Goal: Information Seeking & Learning: Learn about a topic

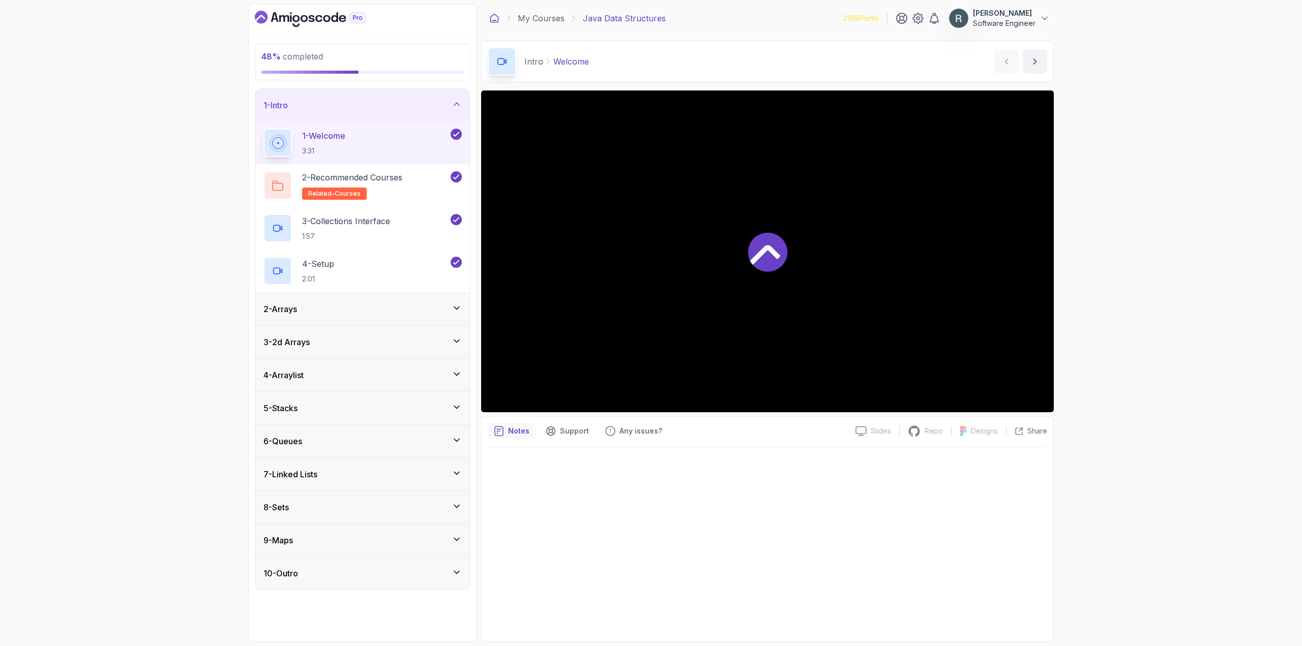
click at [492, 22] on icon at bounding box center [495, 18] width 8 height 8
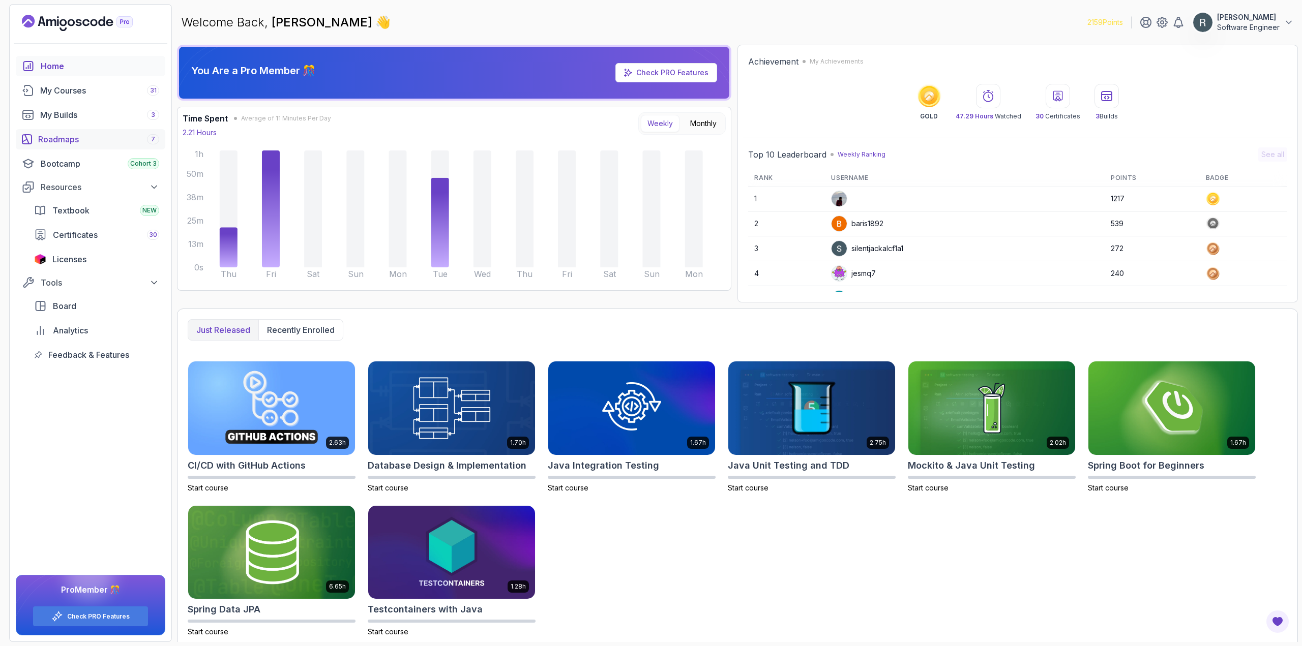
click at [90, 129] on link "Roadmaps 7" at bounding box center [91, 139] width 150 height 20
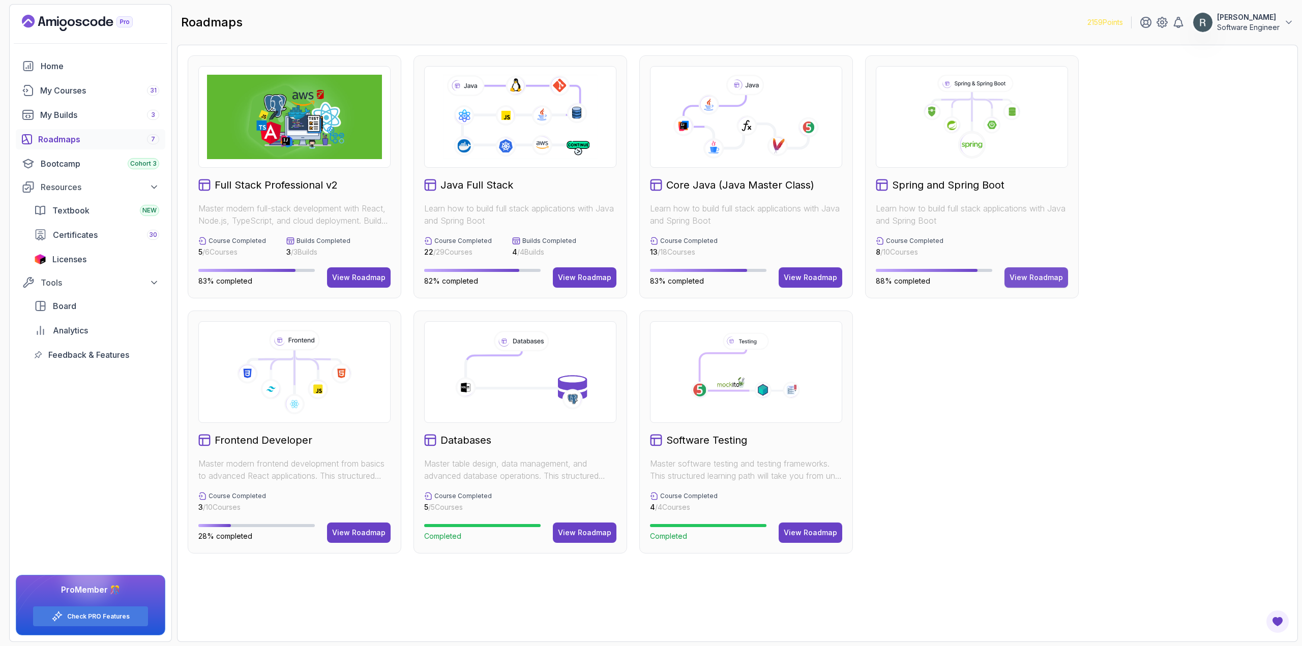
click at [1017, 284] on button "View Roadmap" at bounding box center [1037, 278] width 64 height 20
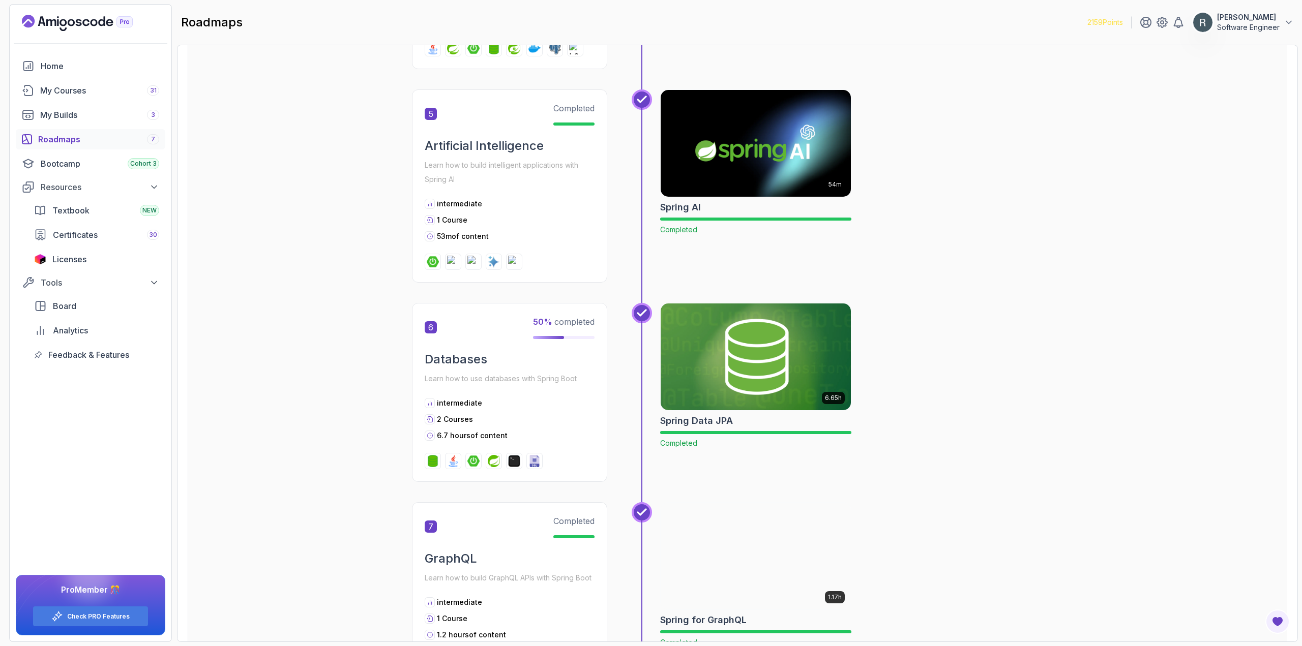
scroll to position [661, 0]
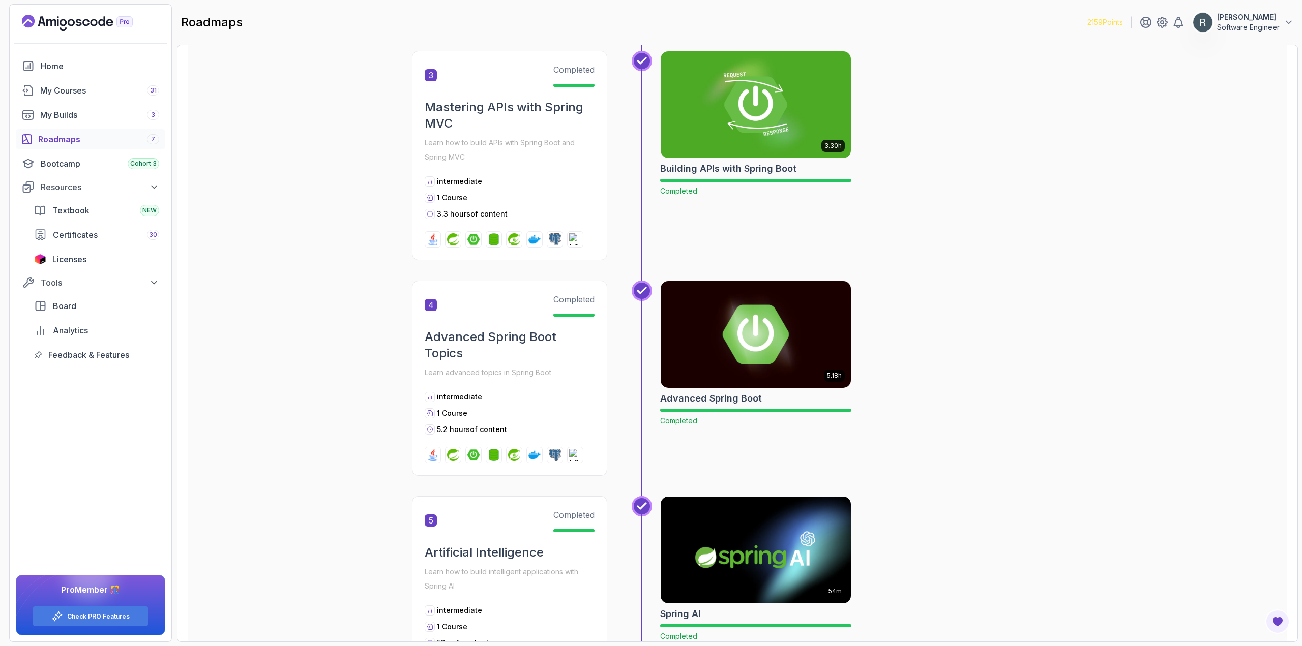
click at [726, 358] on img at bounding box center [756, 335] width 200 height 112
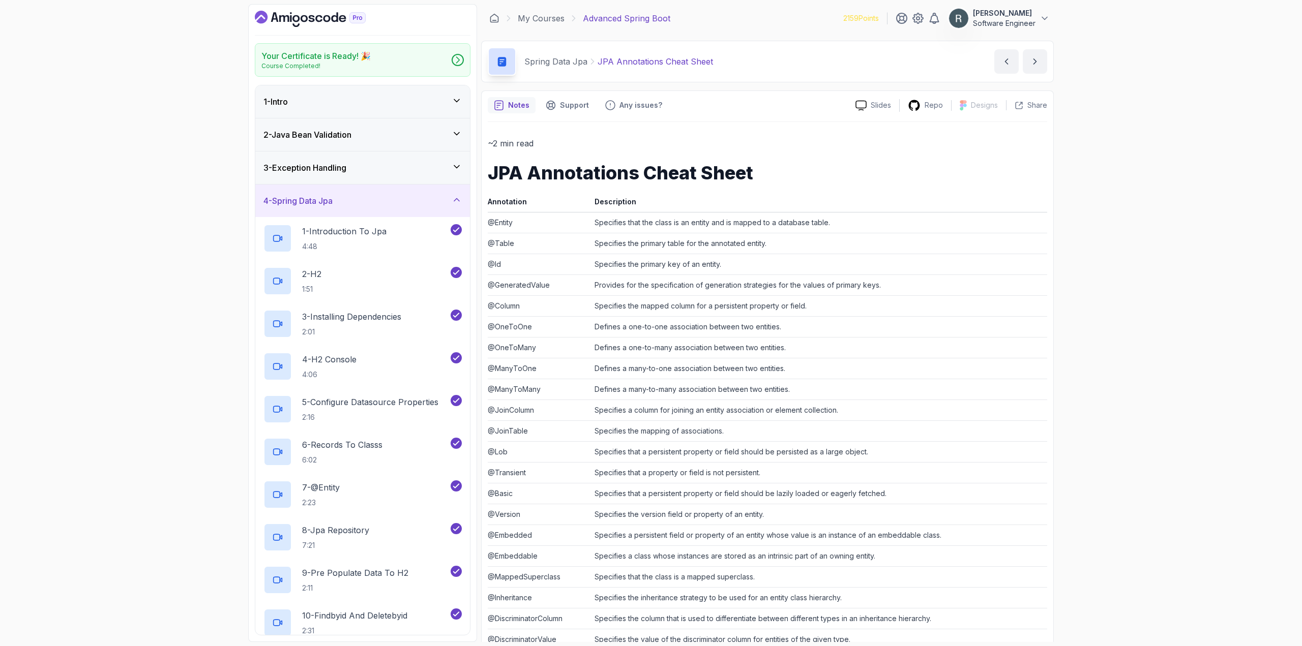
click at [396, 193] on div "4 - Spring Data Jpa" at bounding box center [362, 201] width 215 height 33
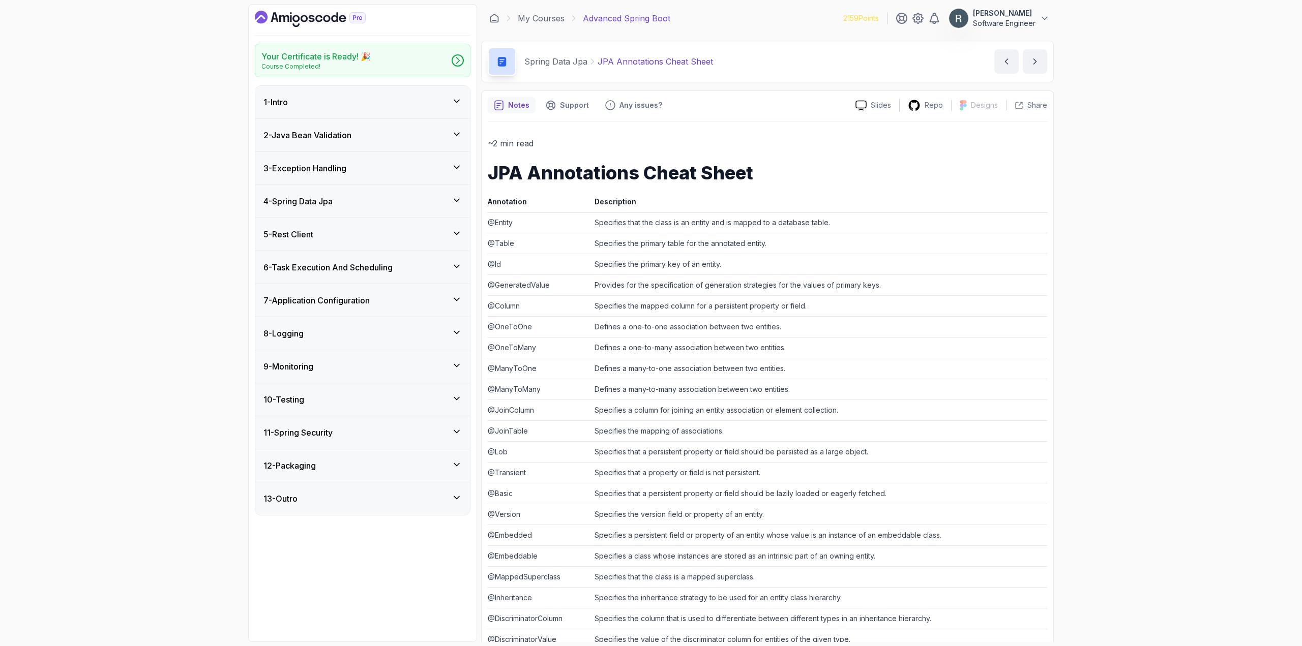
click at [389, 175] on div "3 - Exception Handling" at bounding box center [362, 168] width 215 height 33
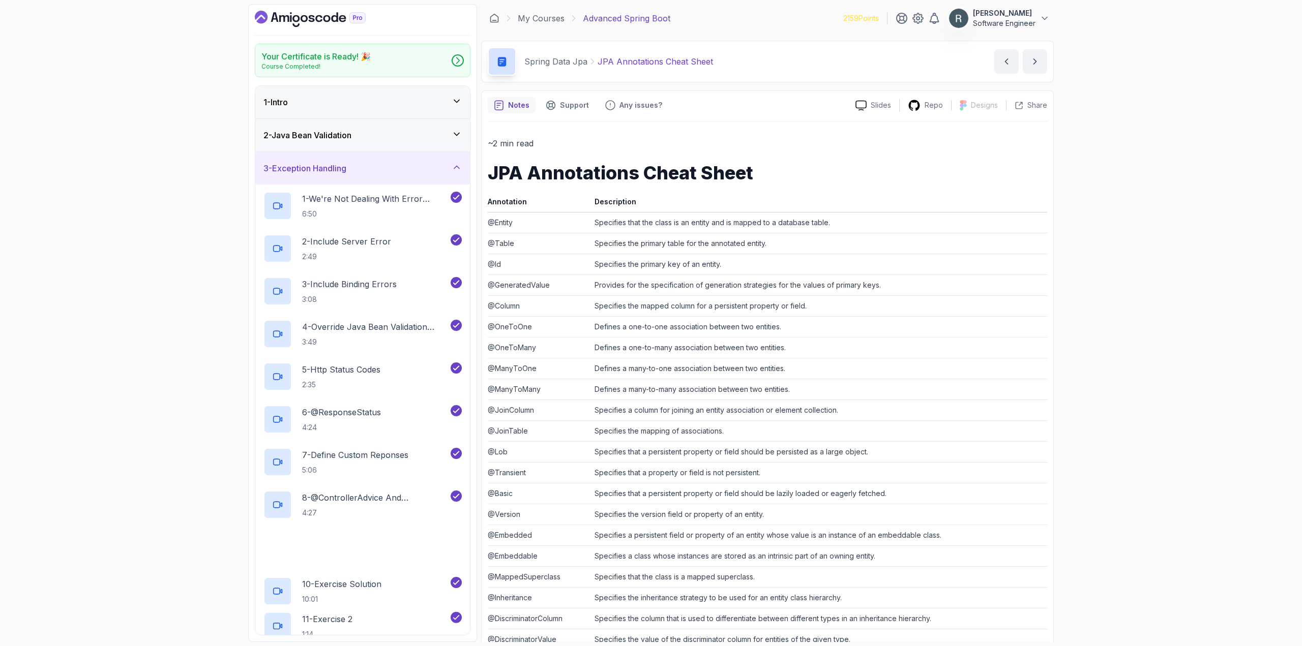
click at [394, 177] on div "3 - Exception Handling" at bounding box center [362, 168] width 215 height 33
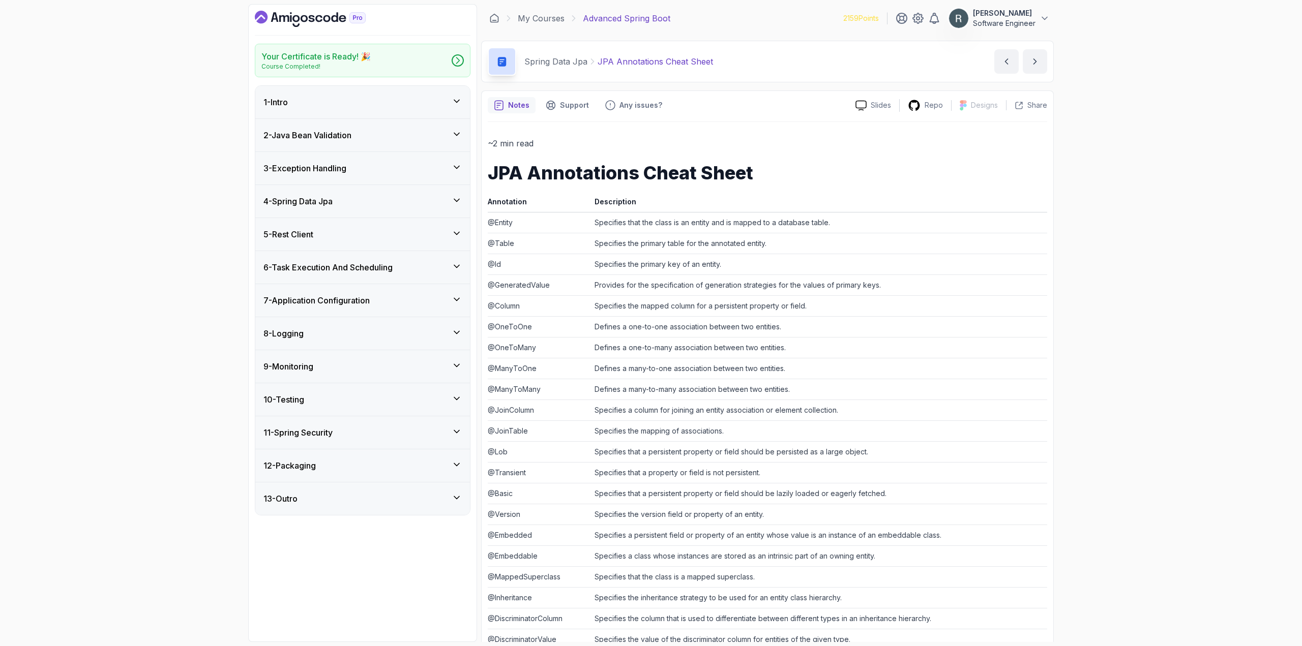
click at [380, 210] on div "4 - Spring Data Jpa" at bounding box center [362, 201] width 215 height 33
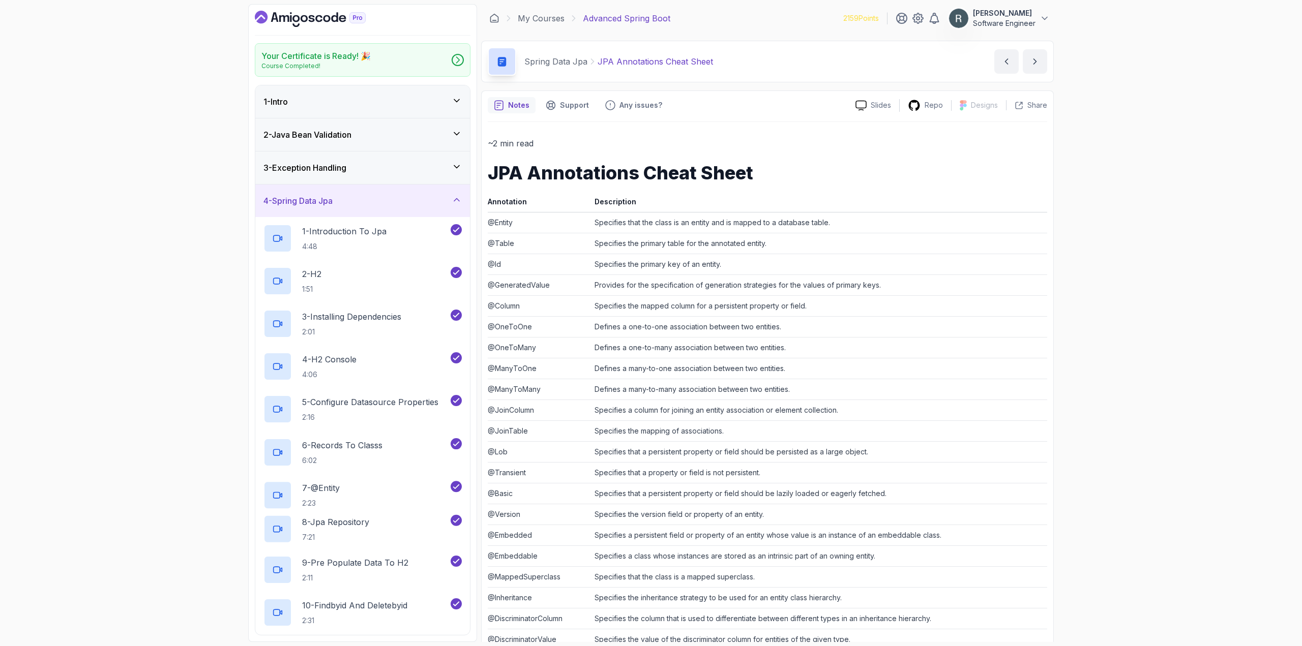
click at [379, 210] on div "4 - Spring Data Jpa" at bounding box center [362, 201] width 215 height 33
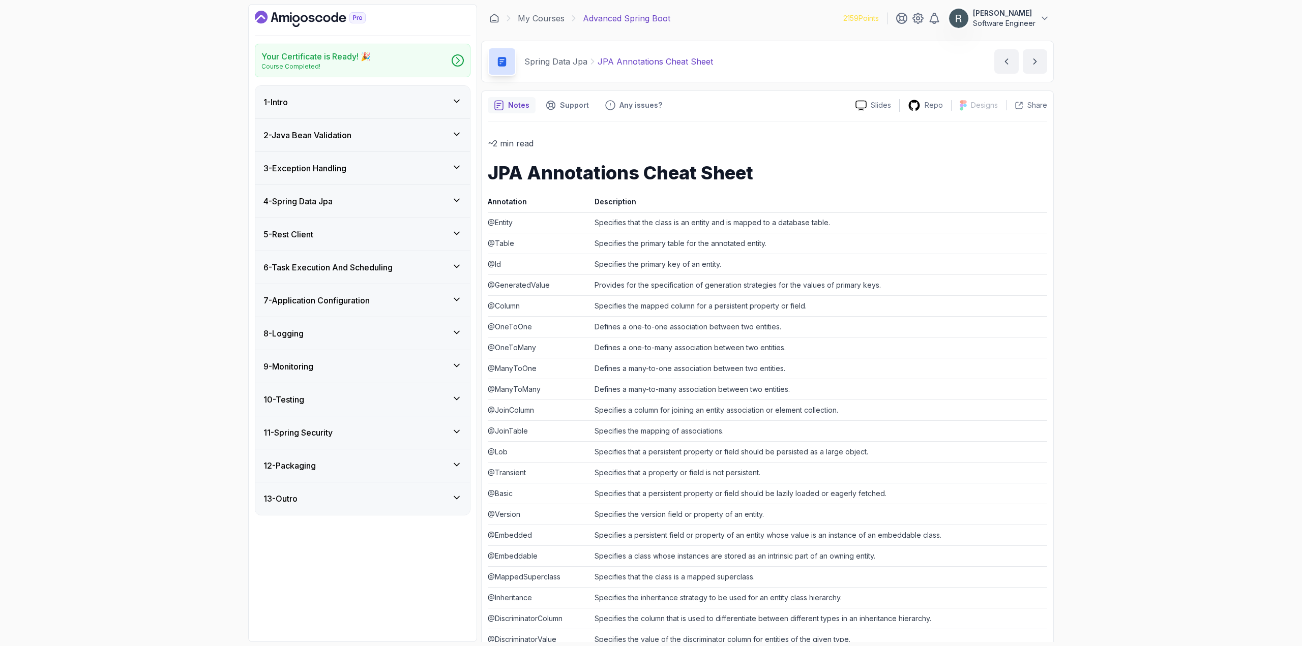
click at [379, 210] on div "4 - Spring Data Jpa" at bounding box center [362, 201] width 215 height 33
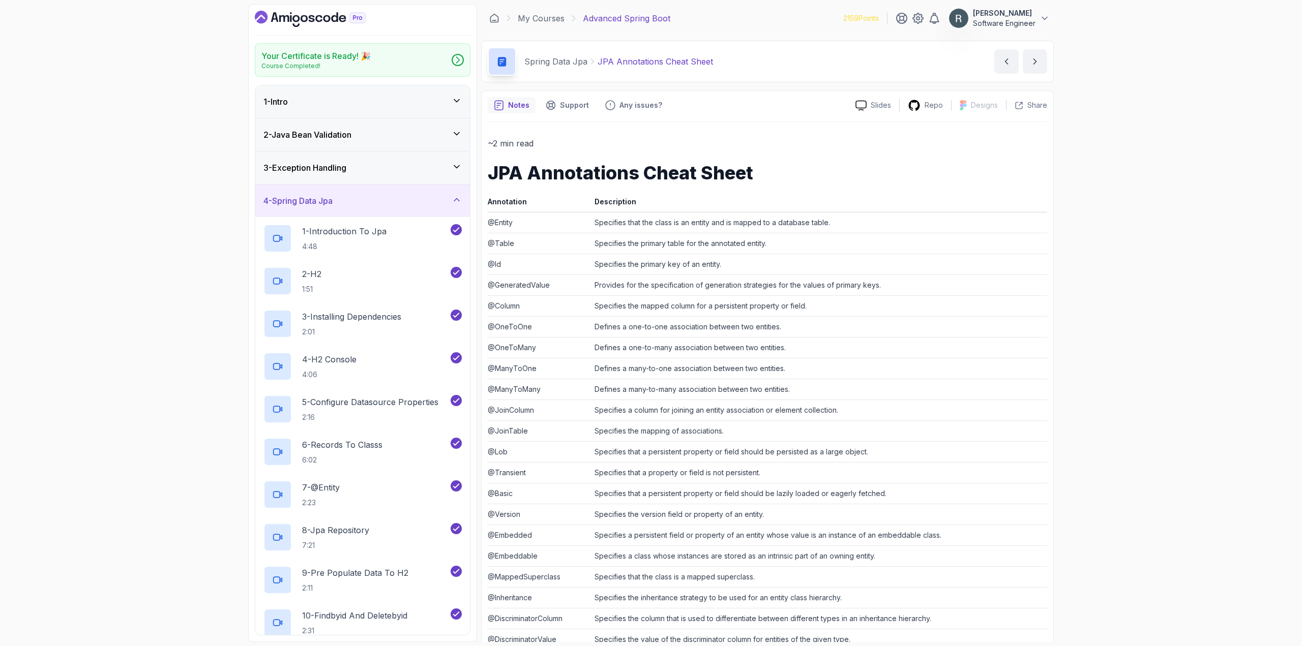
click at [379, 210] on div "4 - Spring Data Jpa" at bounding box center [362, 201] width 215 height 33
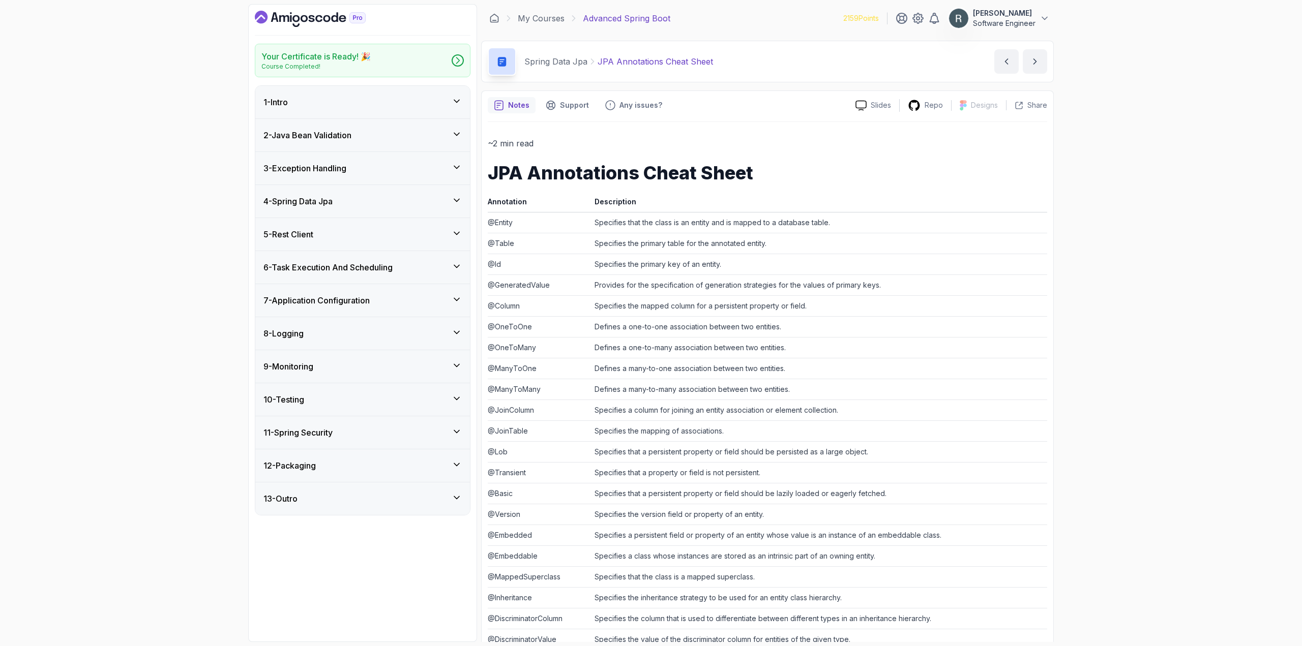
click at [372, 269] on h3 "6 - Task Execution And Scheduling" at bounding box center [327, 267] width 129 height 12
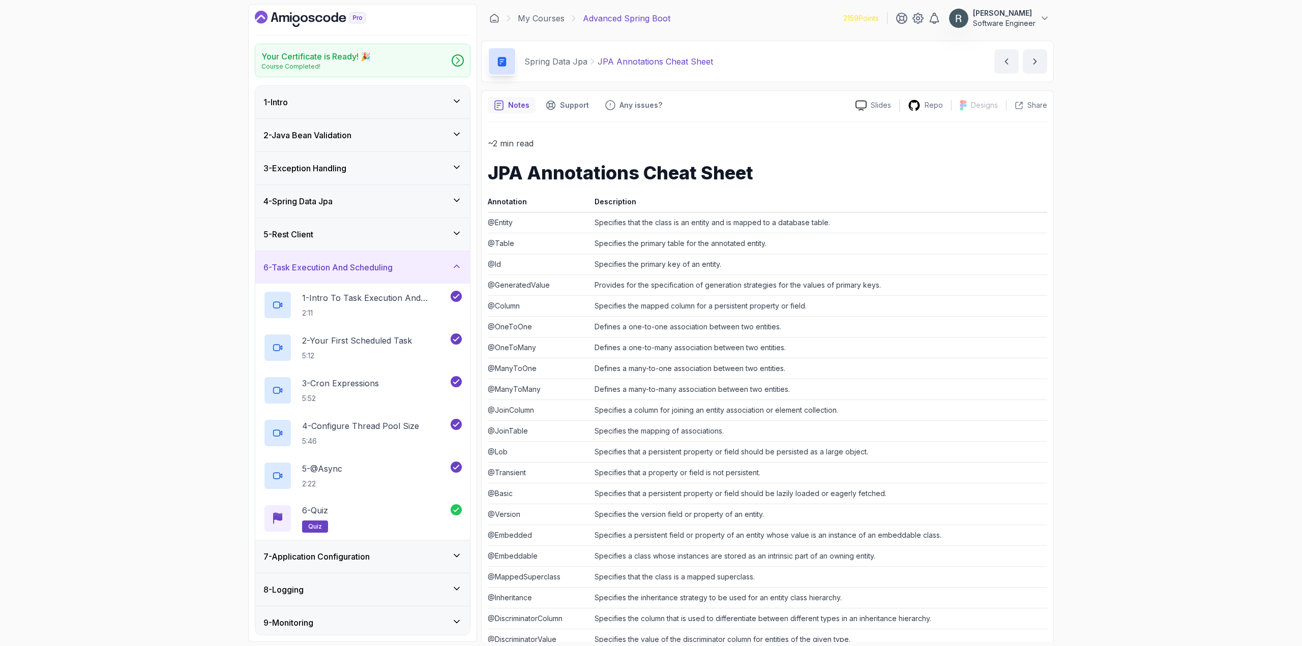
click at [381, 251] on div "6 - Task Execution And Scheduling" at bounding box center [362, 267] width 215 height 33
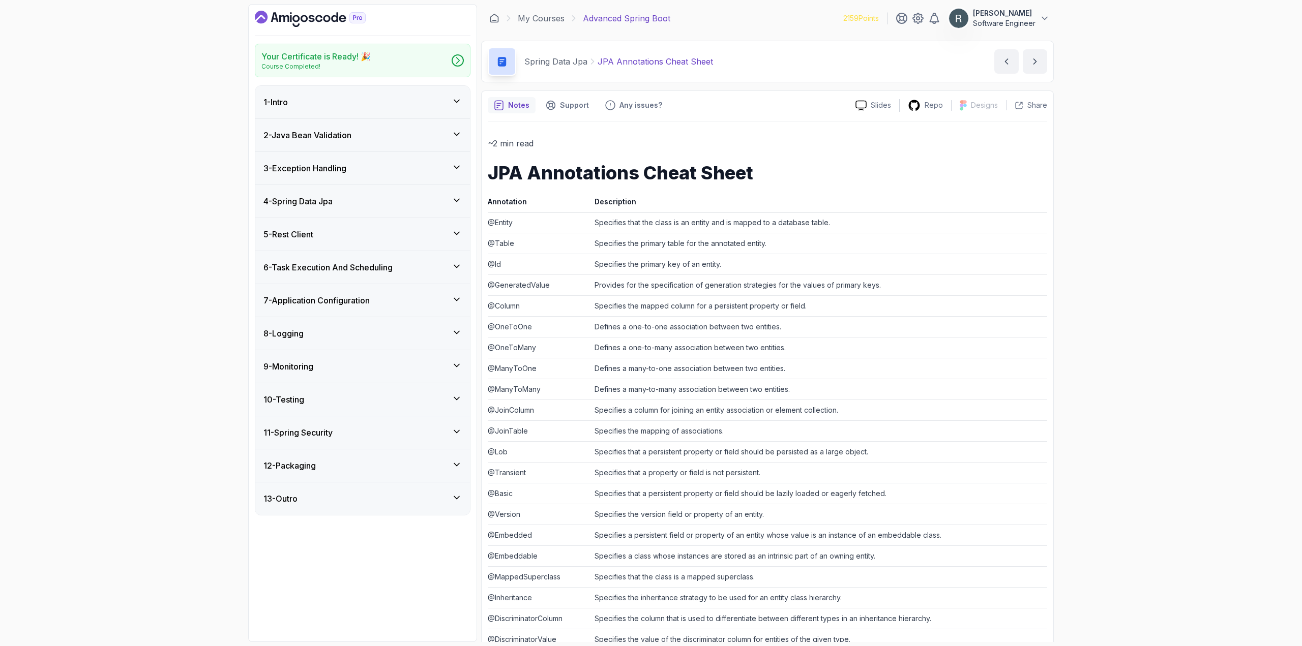
click at [384, 242] on div "5 - Rest Client" at bounding box center [362, 234] width 215 height 33
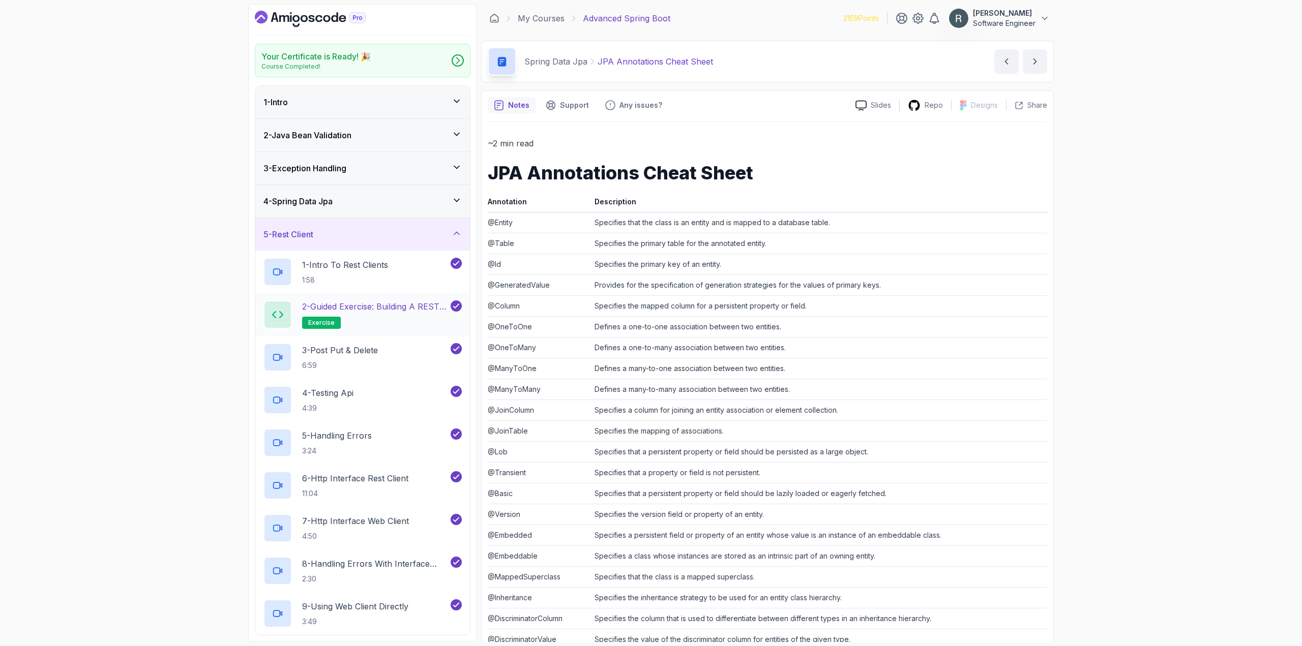
click at [394, 308] on p "2 - Guided Exercise: Building a REST Client" at bounding box center [375, 307] width 146 height 12
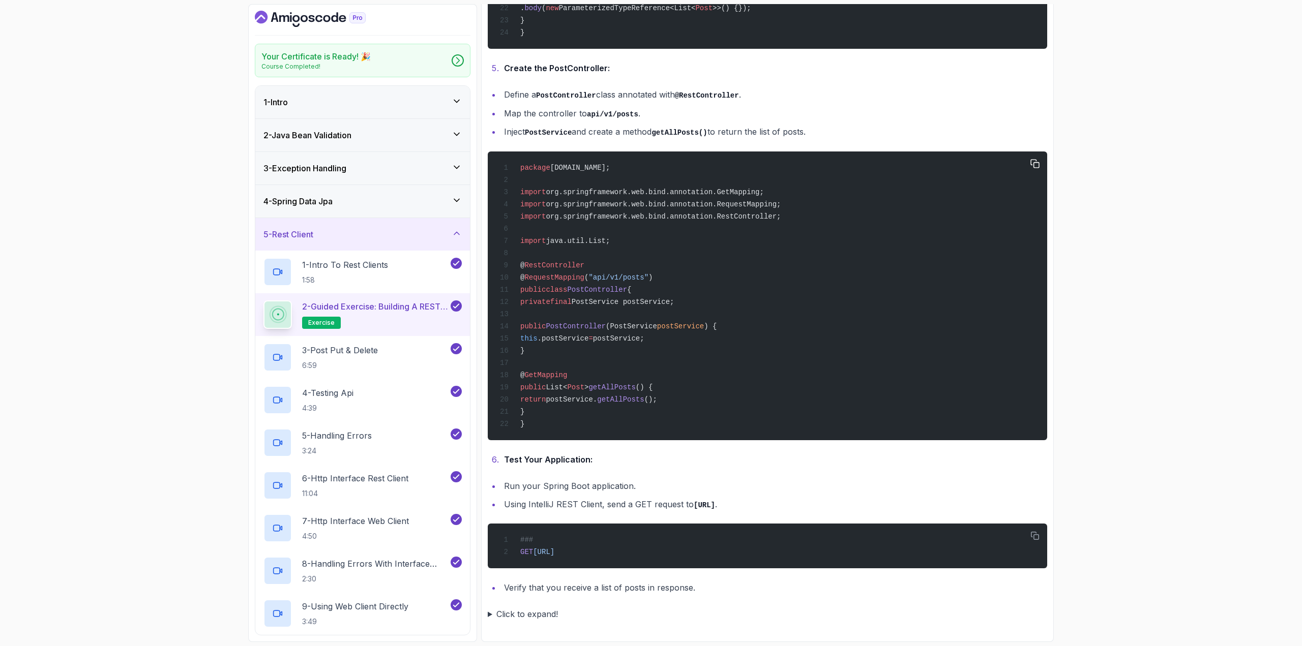
scroll to position [993, 0]
click at [263, 301] on button "2 - Guided Exercise: Building a REST Client exercise" at bounding box center [362, 315] width 198 height 28
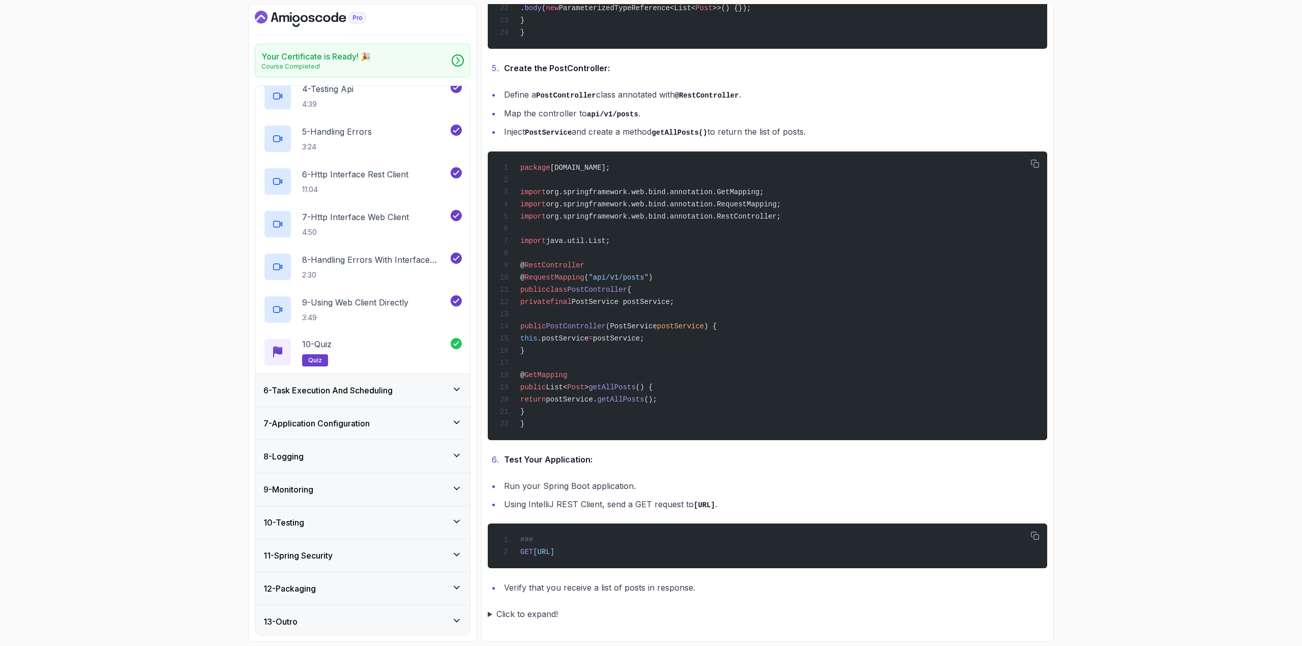
scroll to position [307, 0]
click at [399, 416] on div "7 - Application Configuration" at bounding box center [362, 421] width 198 height 12
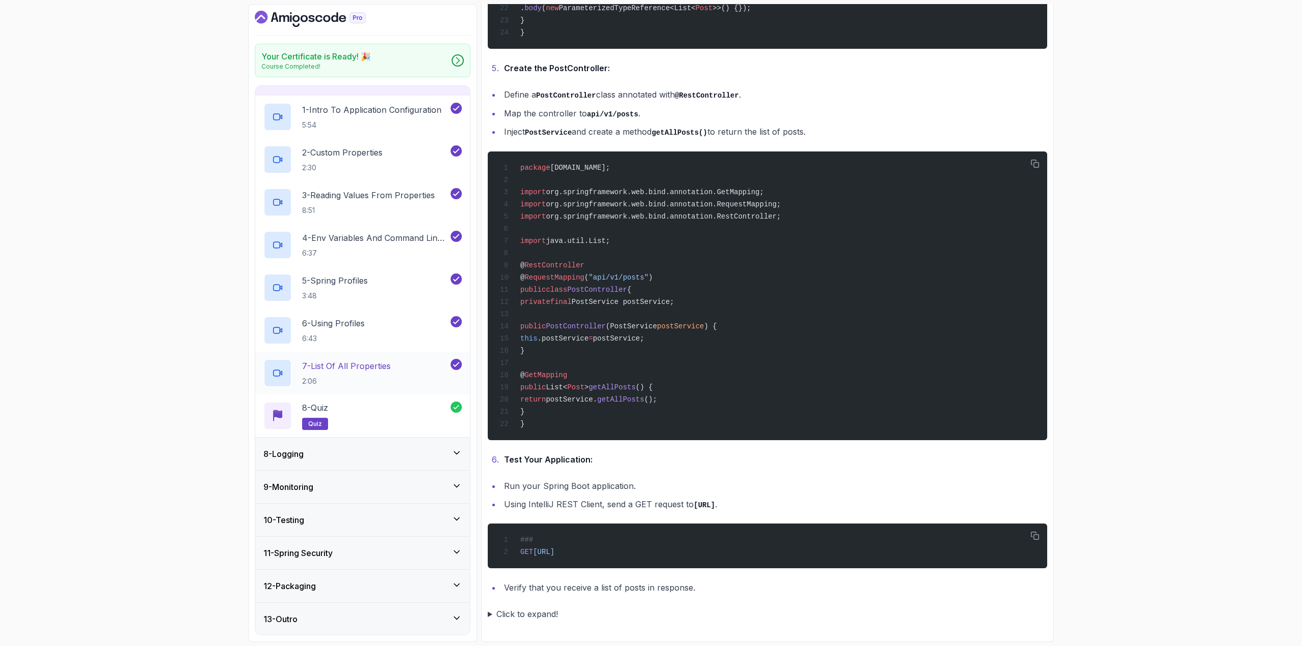
scroll to position [222, 0]
click at [409, 490] on div "9 - Monitoring" at bounding box center [362, 487] width 198 height 12
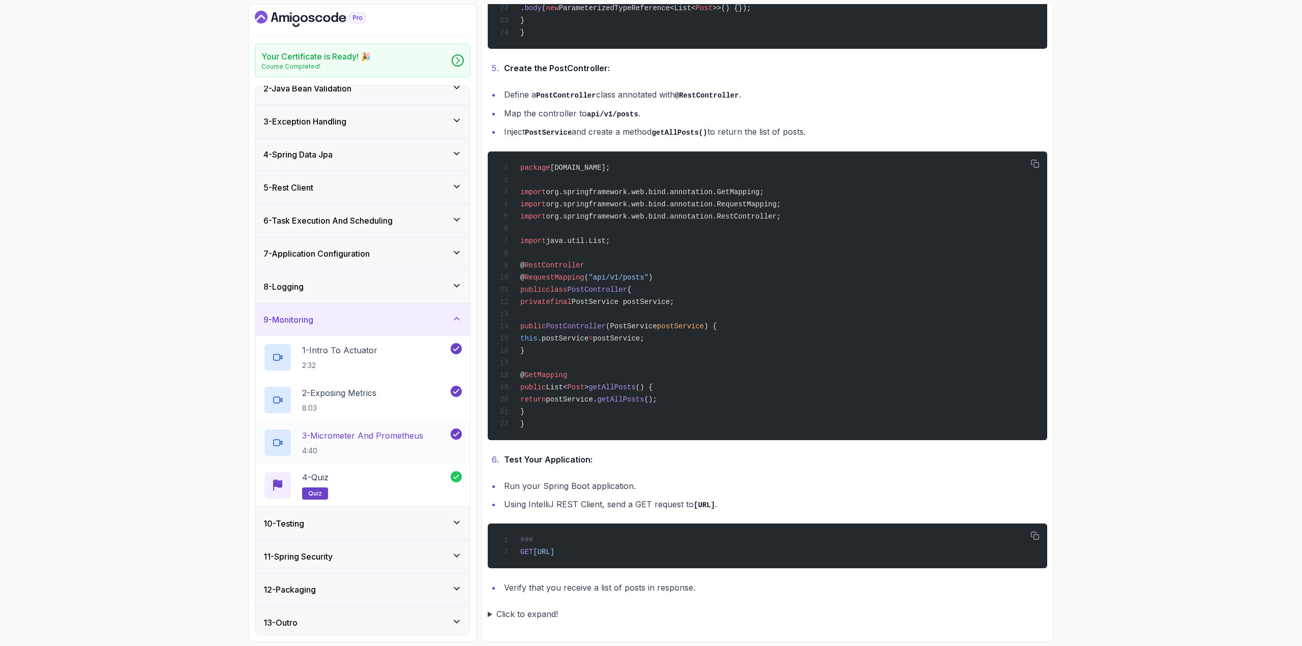
scroll to position [51, 0]
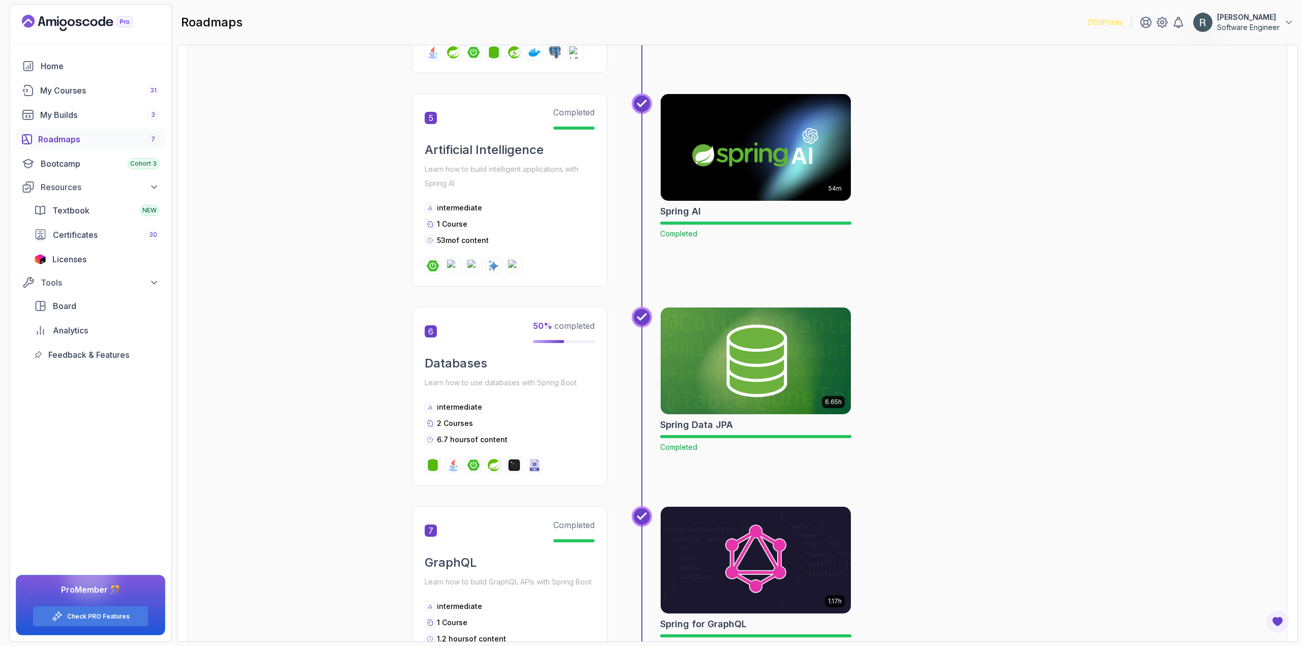
click at [732, 401] on img at bounding box center [756, 361] width 190 height 107
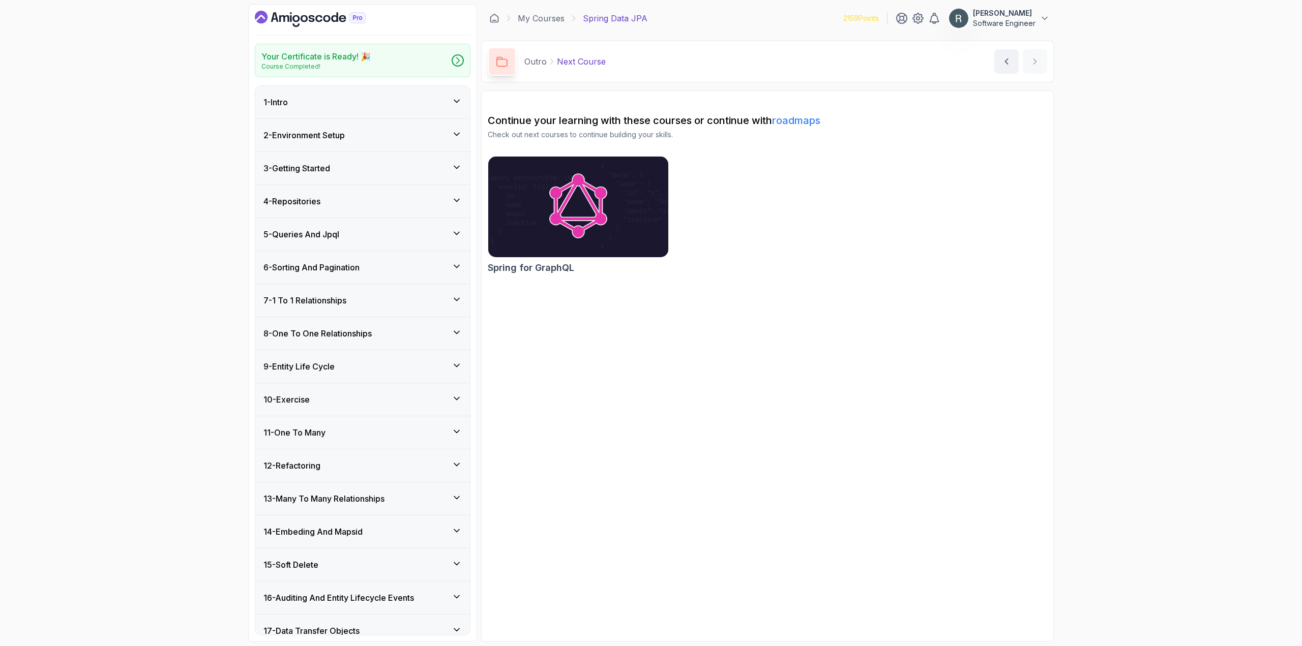
click at [401, 164] on div "3 - Getting Started" at bounding box center [362, 168] width 198 height 12
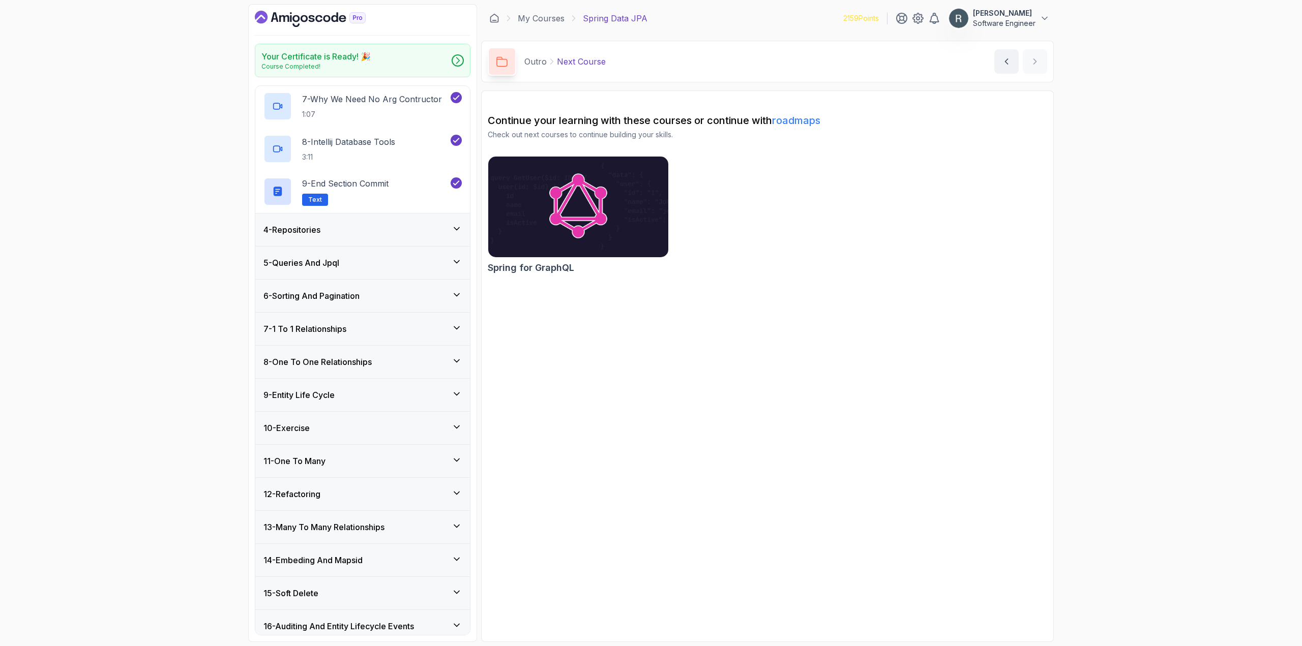
click at [402, 266] on div "5 - Queries And Jpql" at bounding box center [362, 263] width 198 height 12
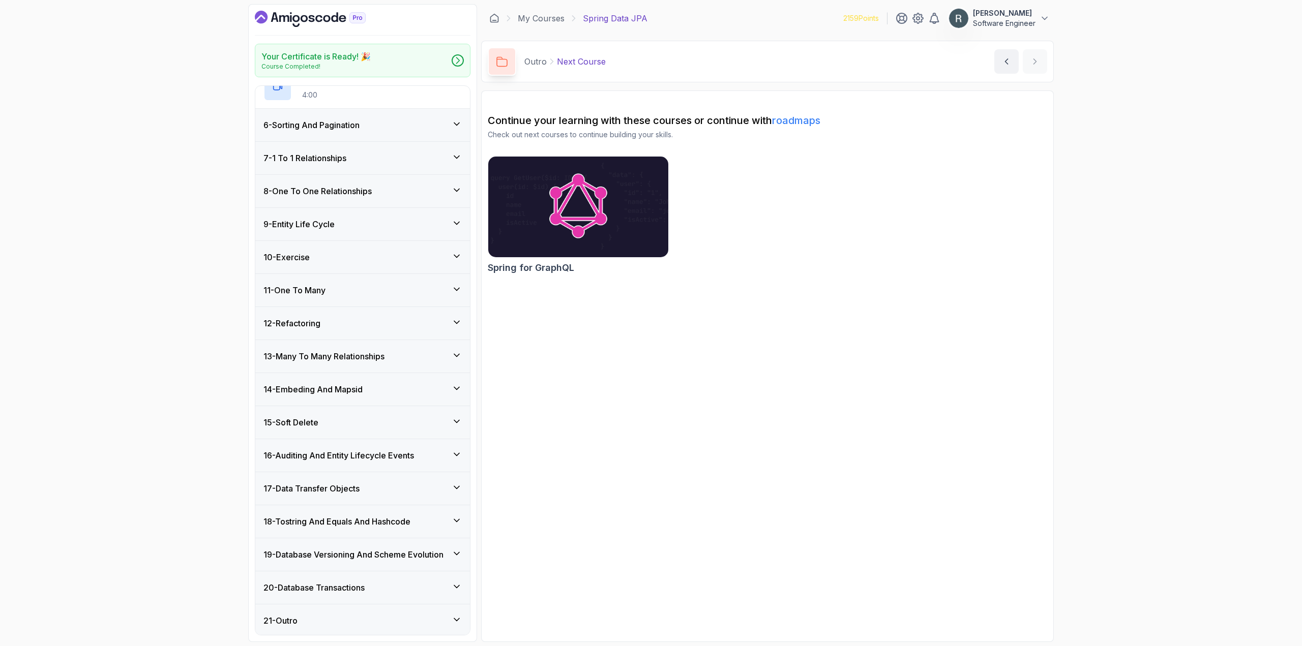
scroll to position [486, 0]
click at [386, 457] on h3 "16 - Auditing And Entity Lifecycle Events" at bounding box center [338, 454] width 151 height 12
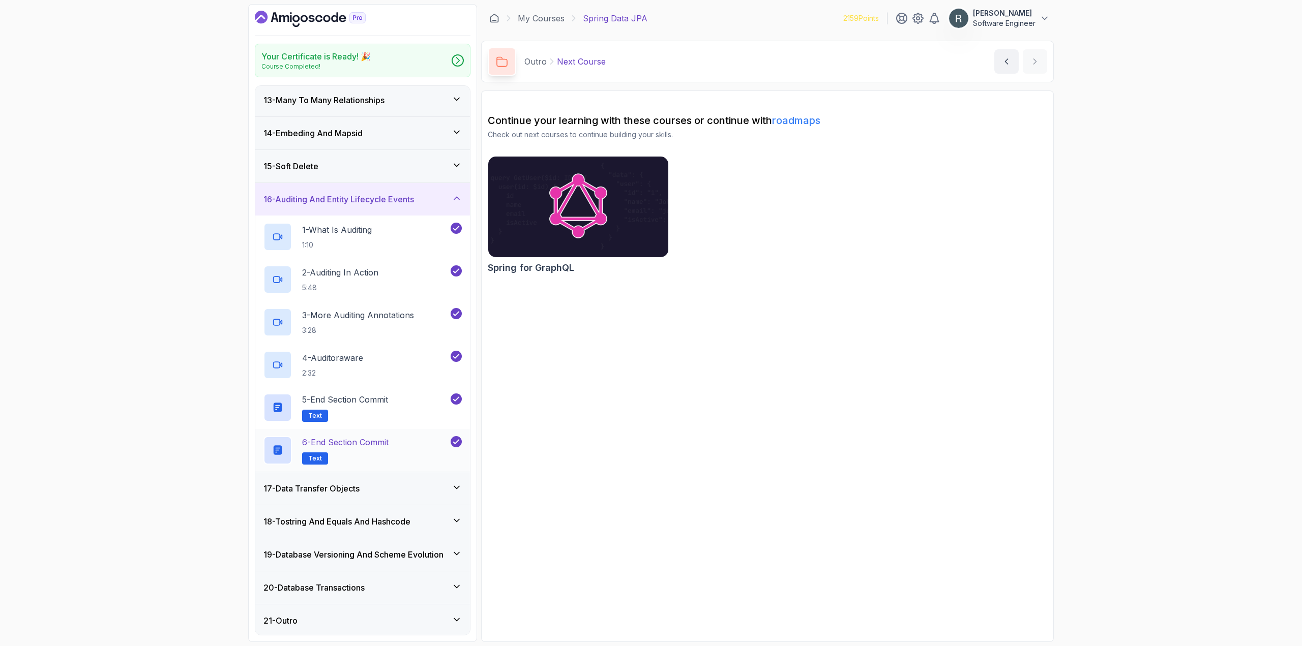
scroll to position [401, 0]
